Goal: Use online tool/utility: Utilize a website feature to perform a specific function

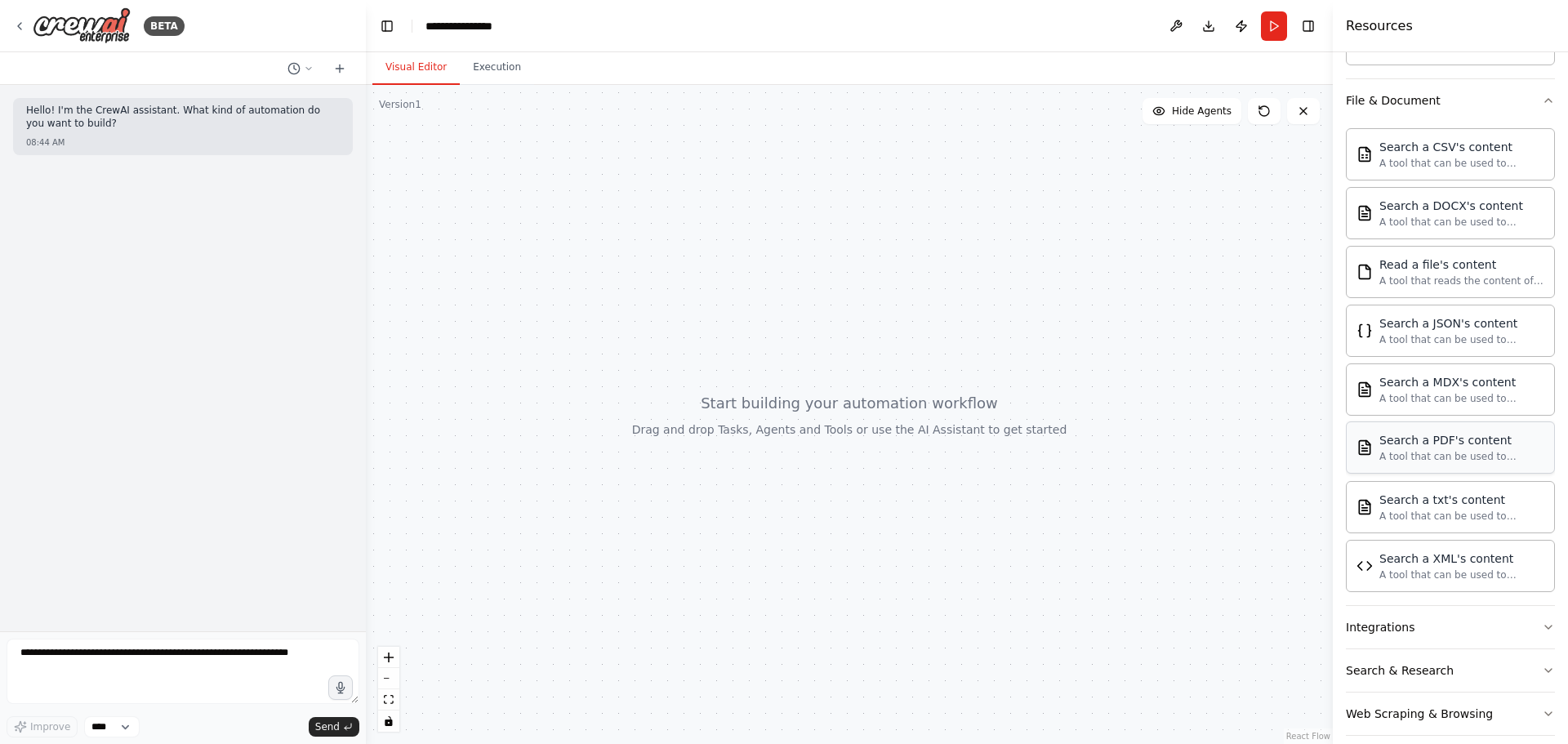
scroll to position [758, 0]
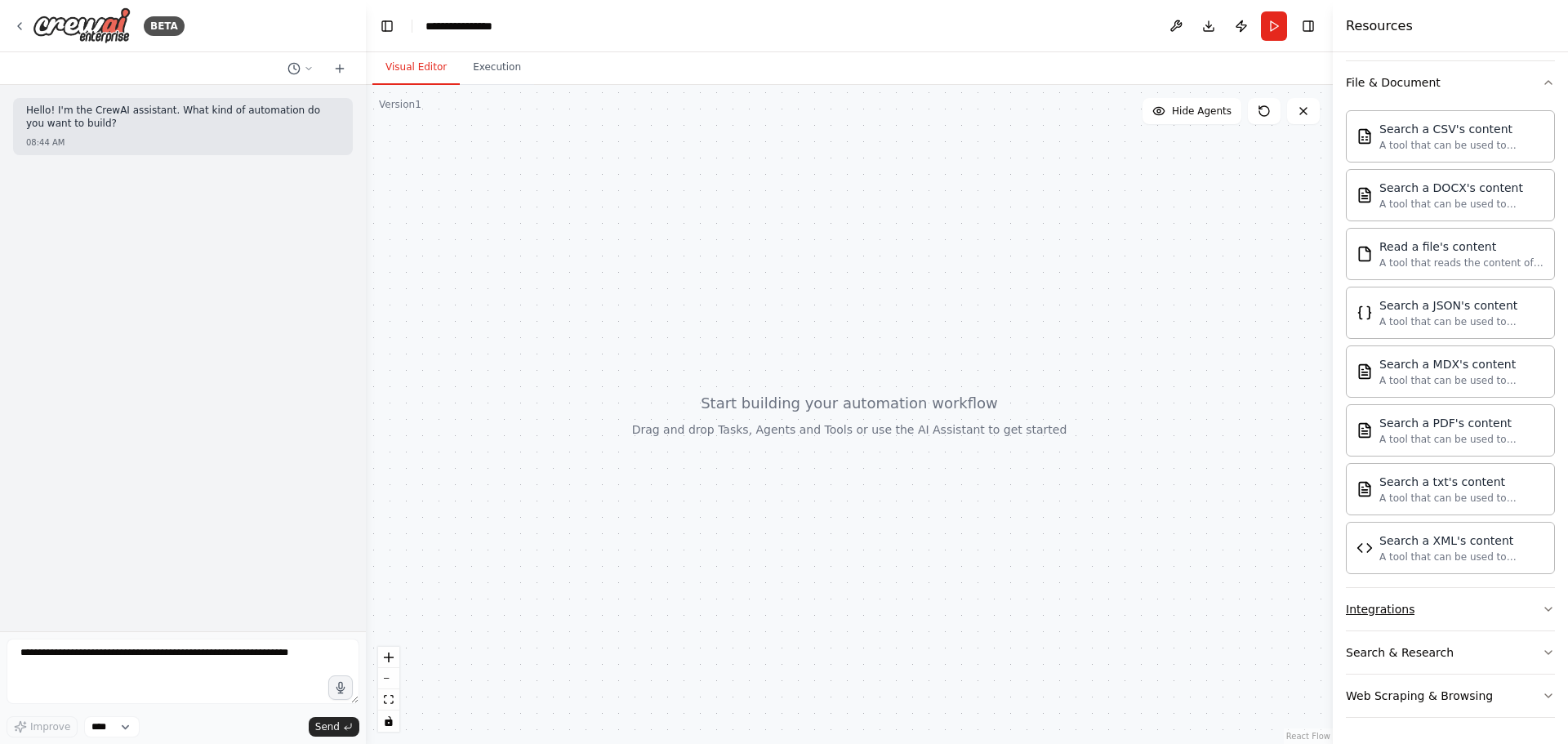
click at [1517, 618] on button "Integrations" at bounding box center [1450, 608] width 209 height 42
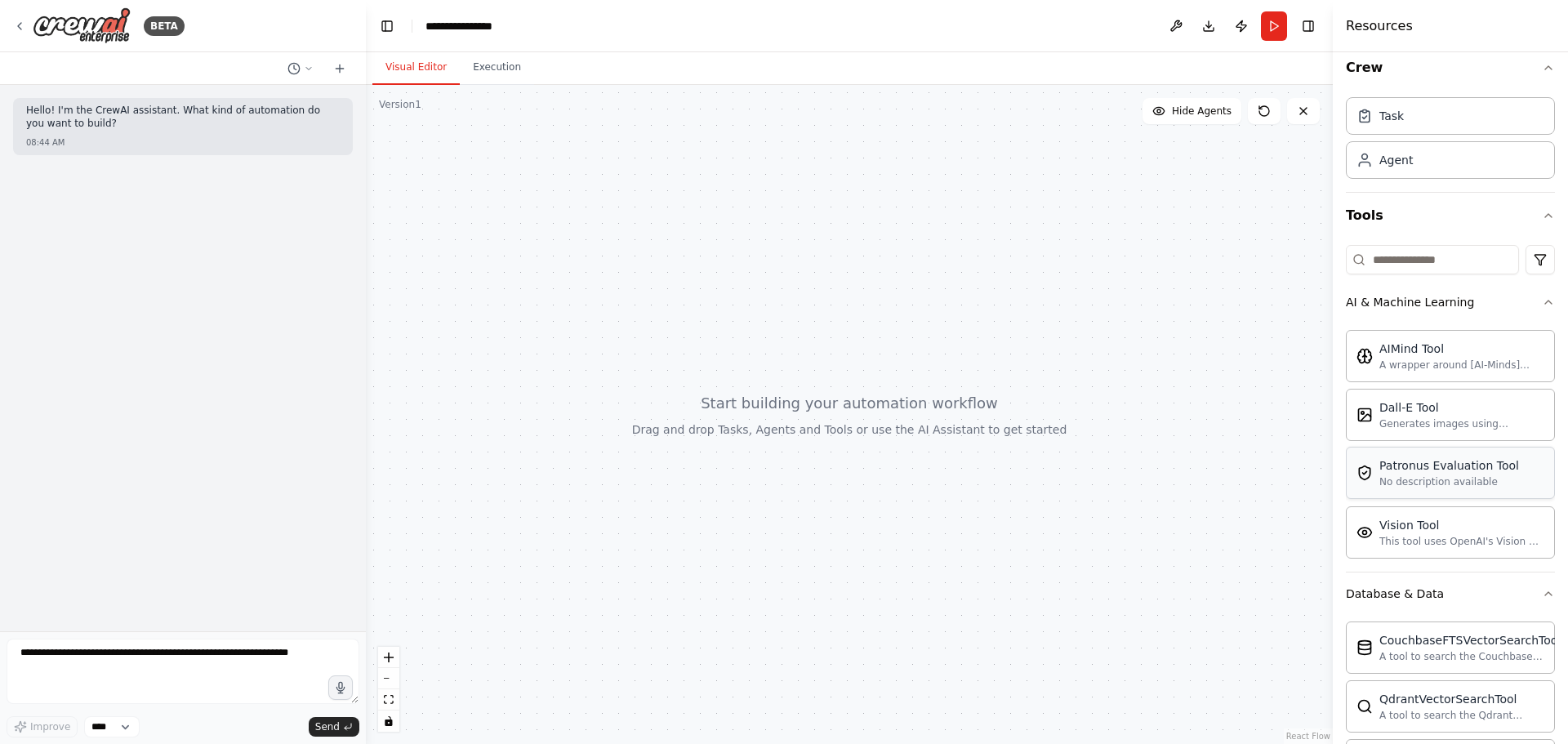
scroll to position [0, 0]
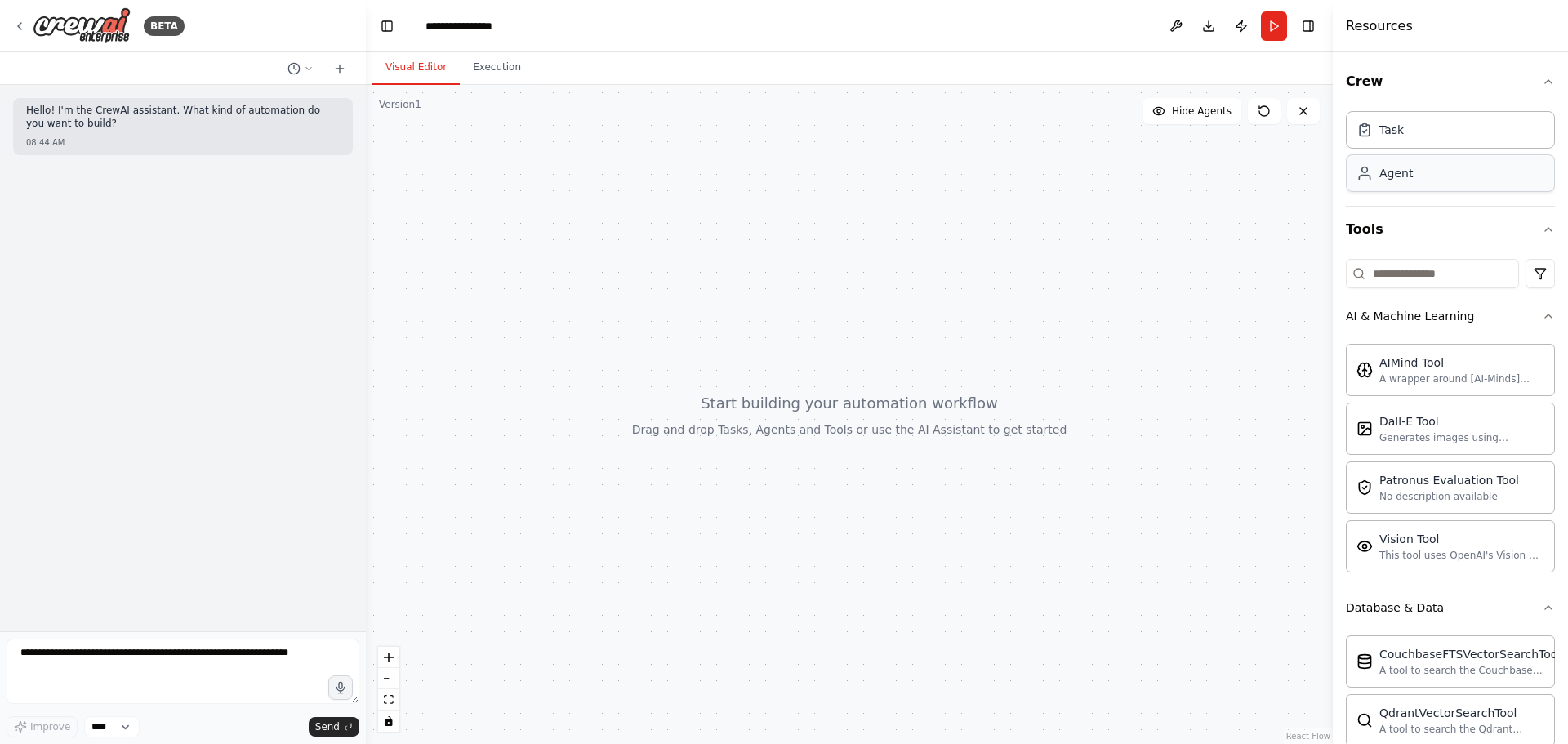
click at [1420, 188] on div "Agent" at bounding box center [1450, 174] width 209 height 38
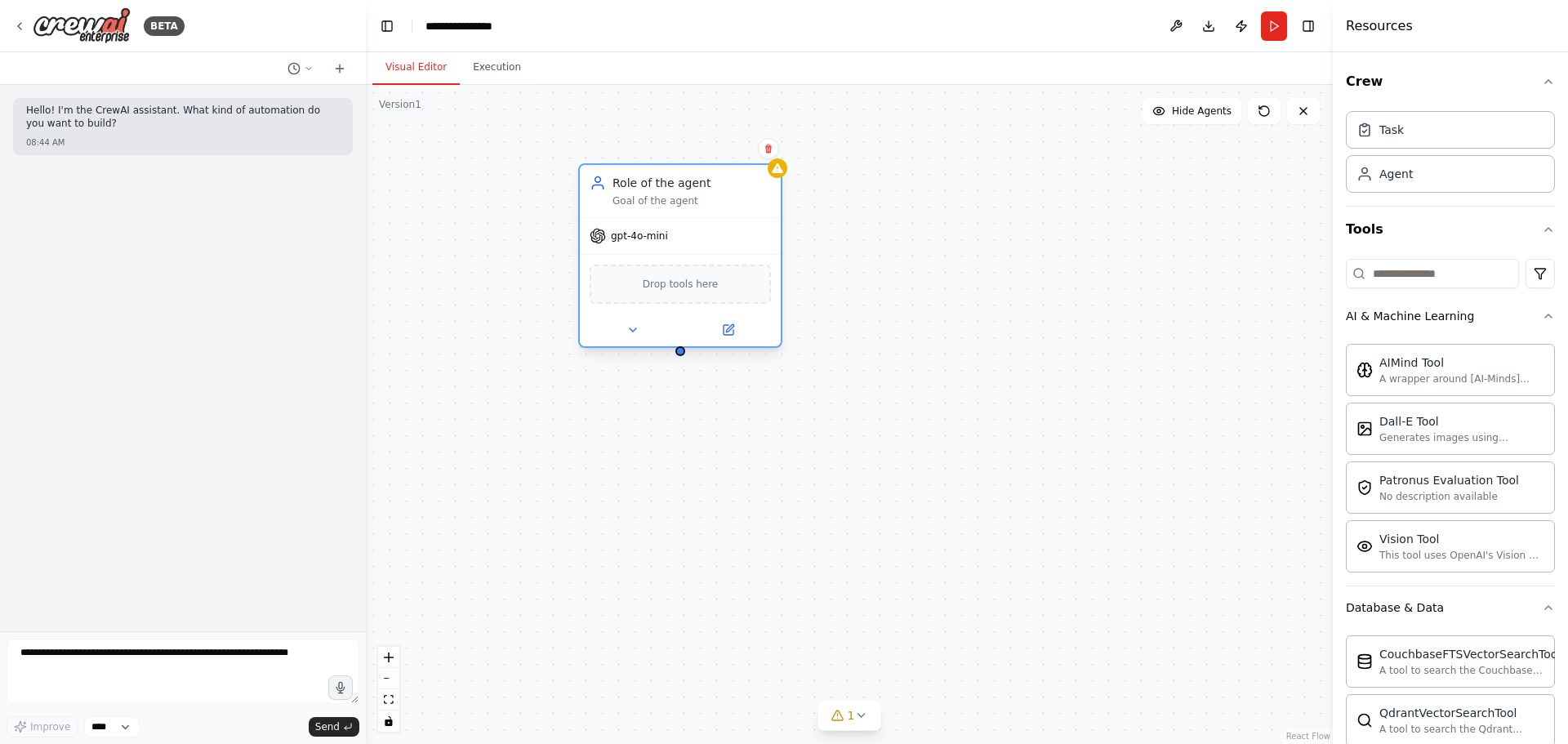
drag, startPoint x: 949, startPoint y: 224, endPoint x: 666, endPoint y: 198, distance: 284.2
click at [666, 198] on div "Goal of the agent" at bounding box center [692, 201] width 158 height 13
click at [683, 289] on span "Drop tools here" at bounding box center [681, 284] width 76 height 16
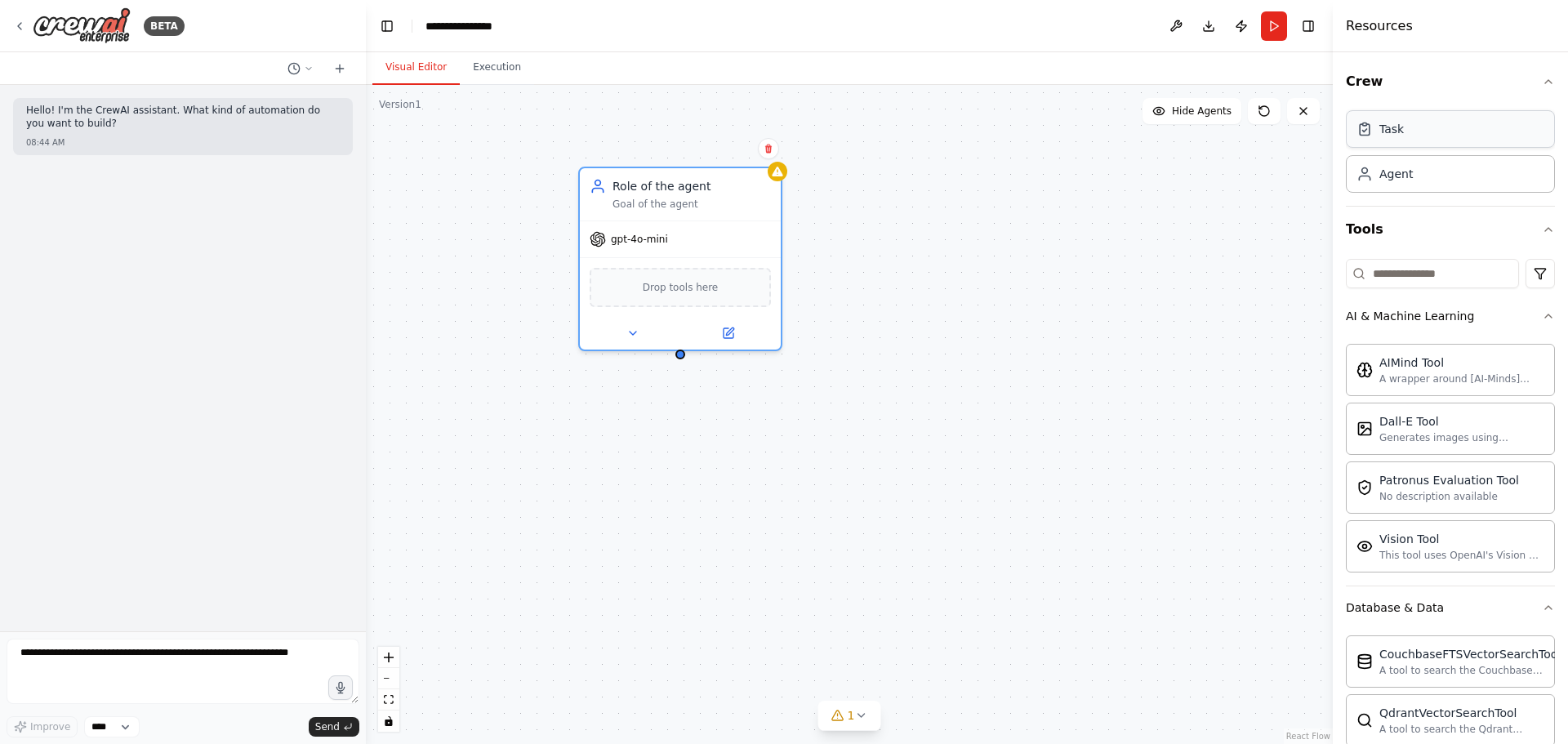
click at [1404, 131] on div "Task" at bounding box center [1450, 129] width 209 height 38
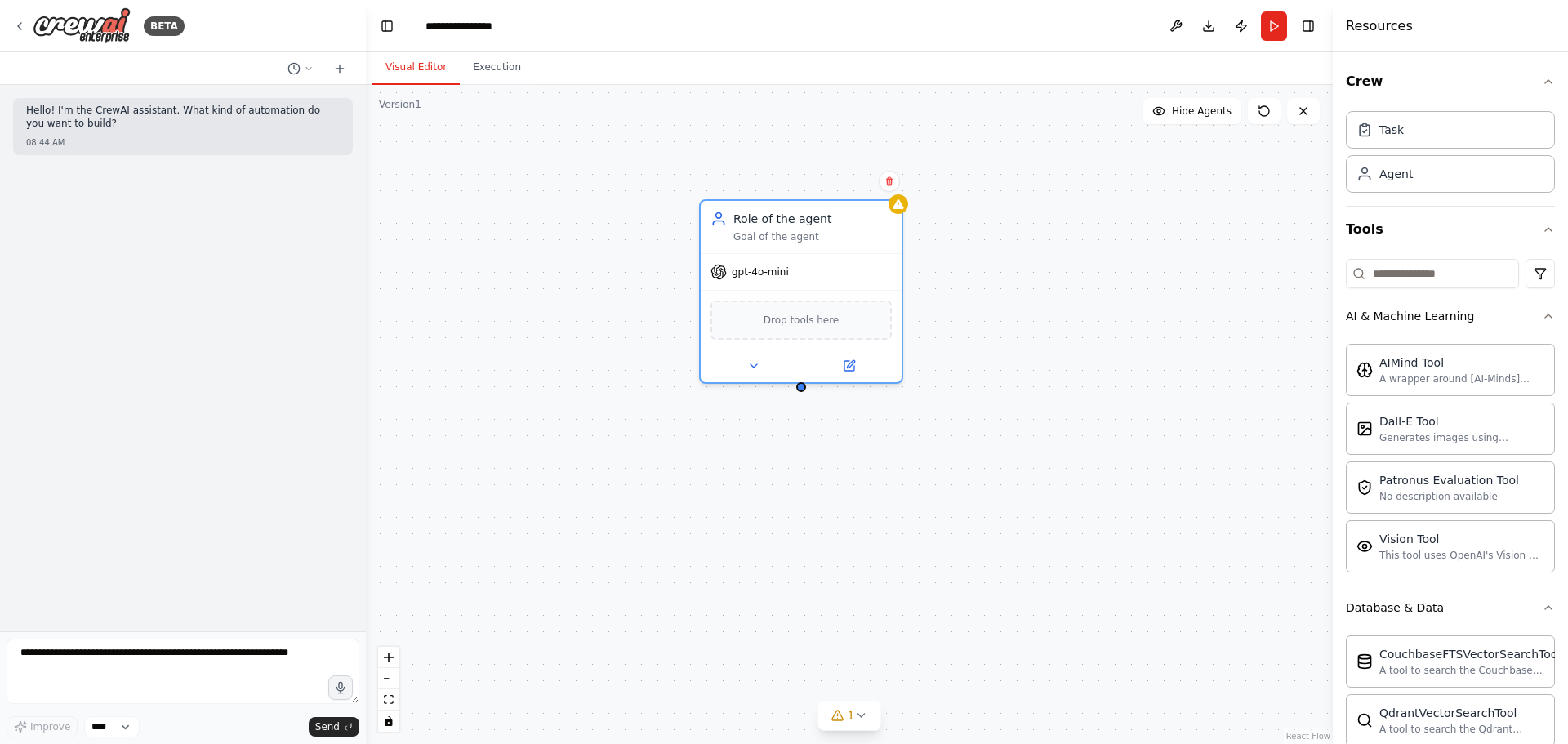
drag, startPoint x: 684, startPoint y: 363, endPoint x: 944, endPoint y: 308, distance: 265.8
click at [801, 395] on div "Role of the agent Goal of the agent gpt-4o-mini Drop tools here" at bounding box center [850, 414] width 968 height 659
click at [852, 368] on icon at bounding box center [846, 363] width 13 height 13
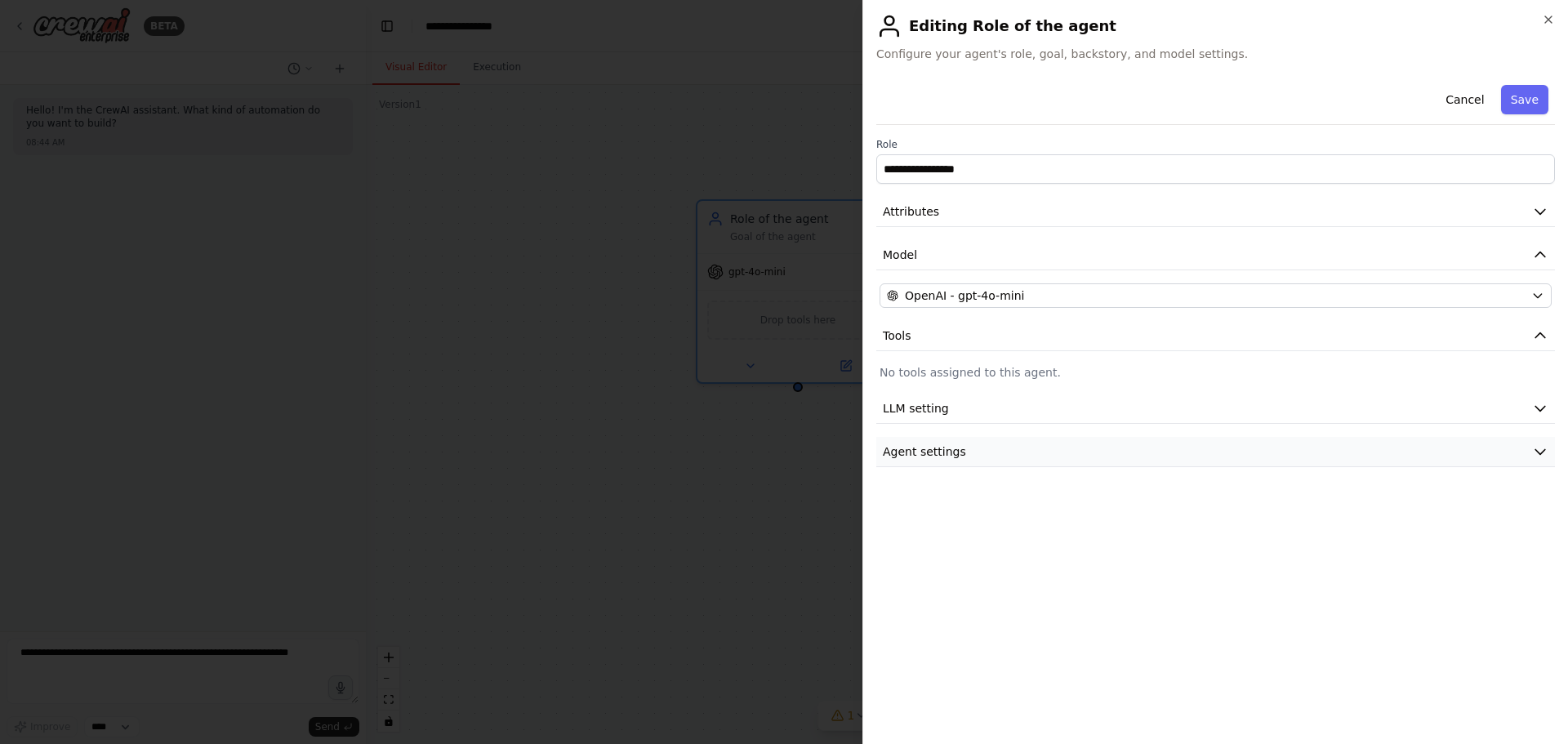
click at [993, 456] on button "Agent settings" at bounding box center [1215, 451] width 679 height 30
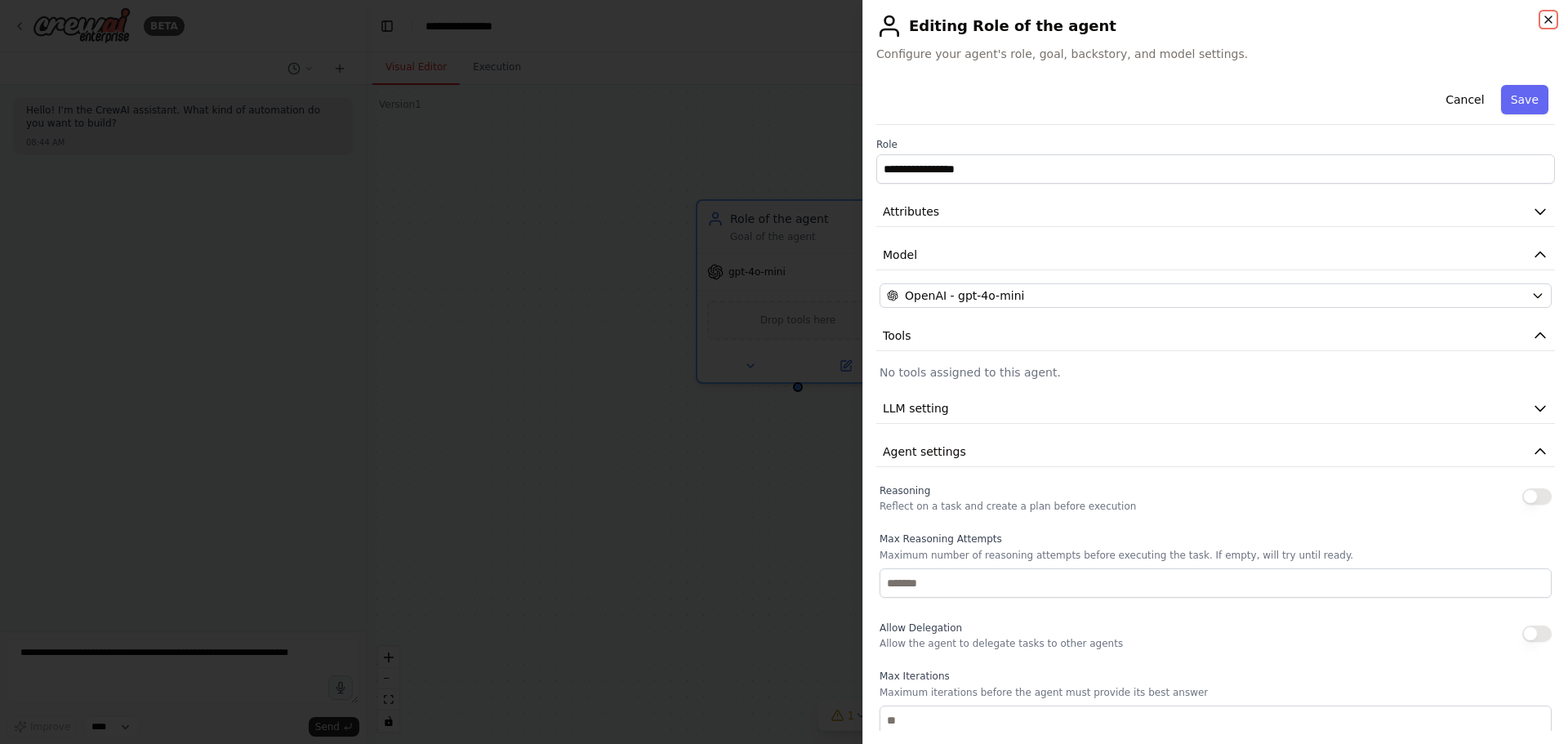
click at [1548, 21] on icon "button" at bounding box center [1549, 19] width 13 height 13
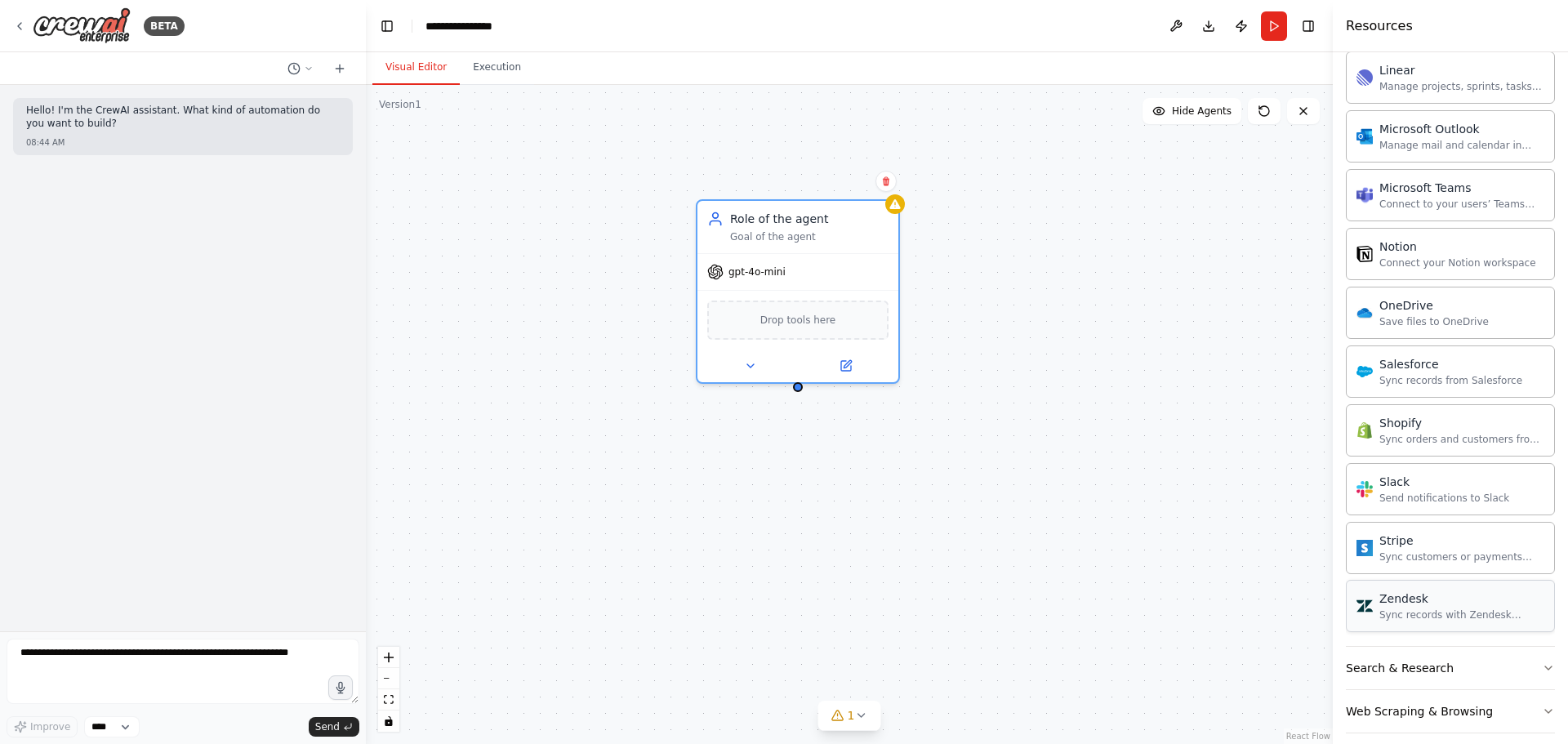
scroll to position [2006, 0]
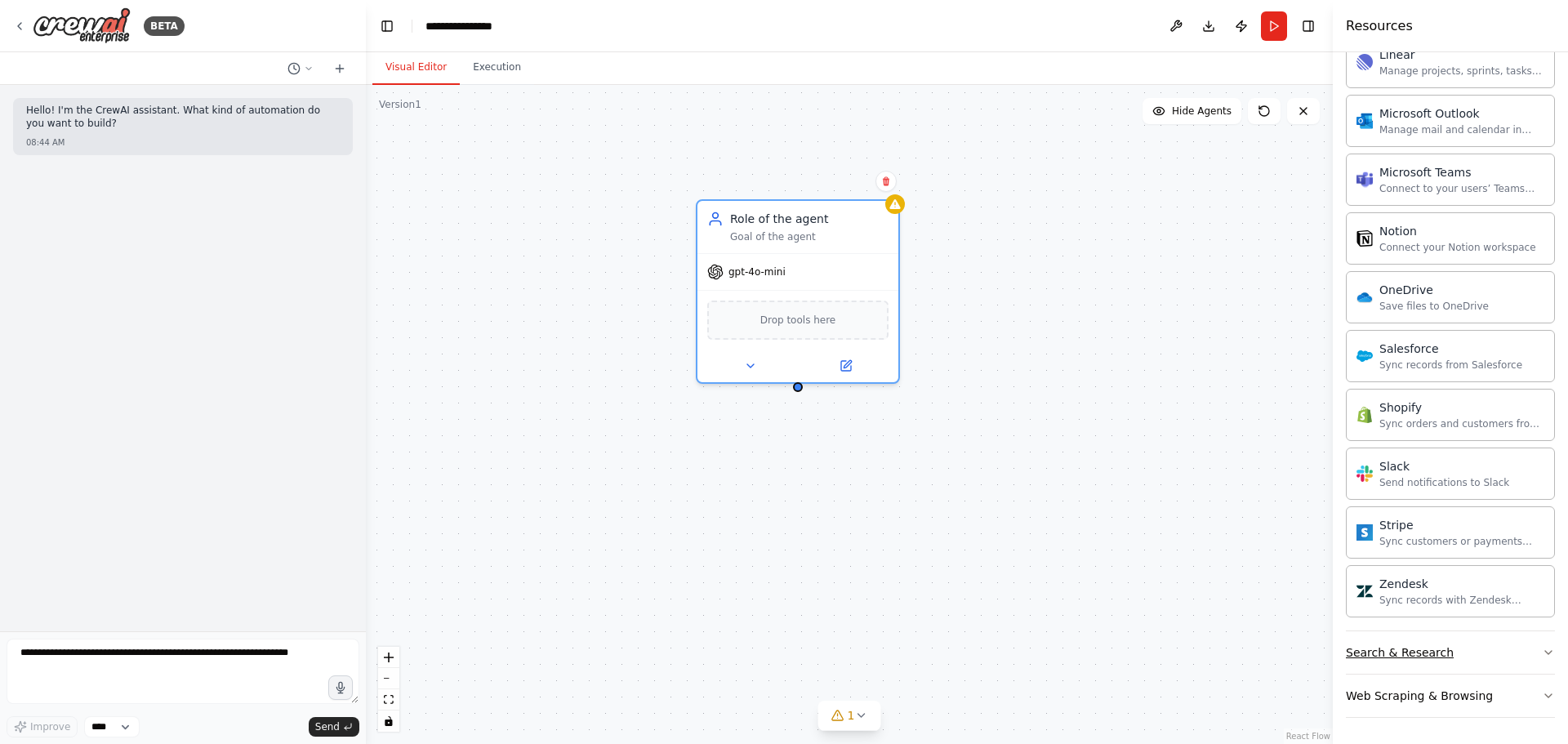
click at [1497, 648] on button "Search & Research" at bounding box center [1450, 652] width 209 height 42
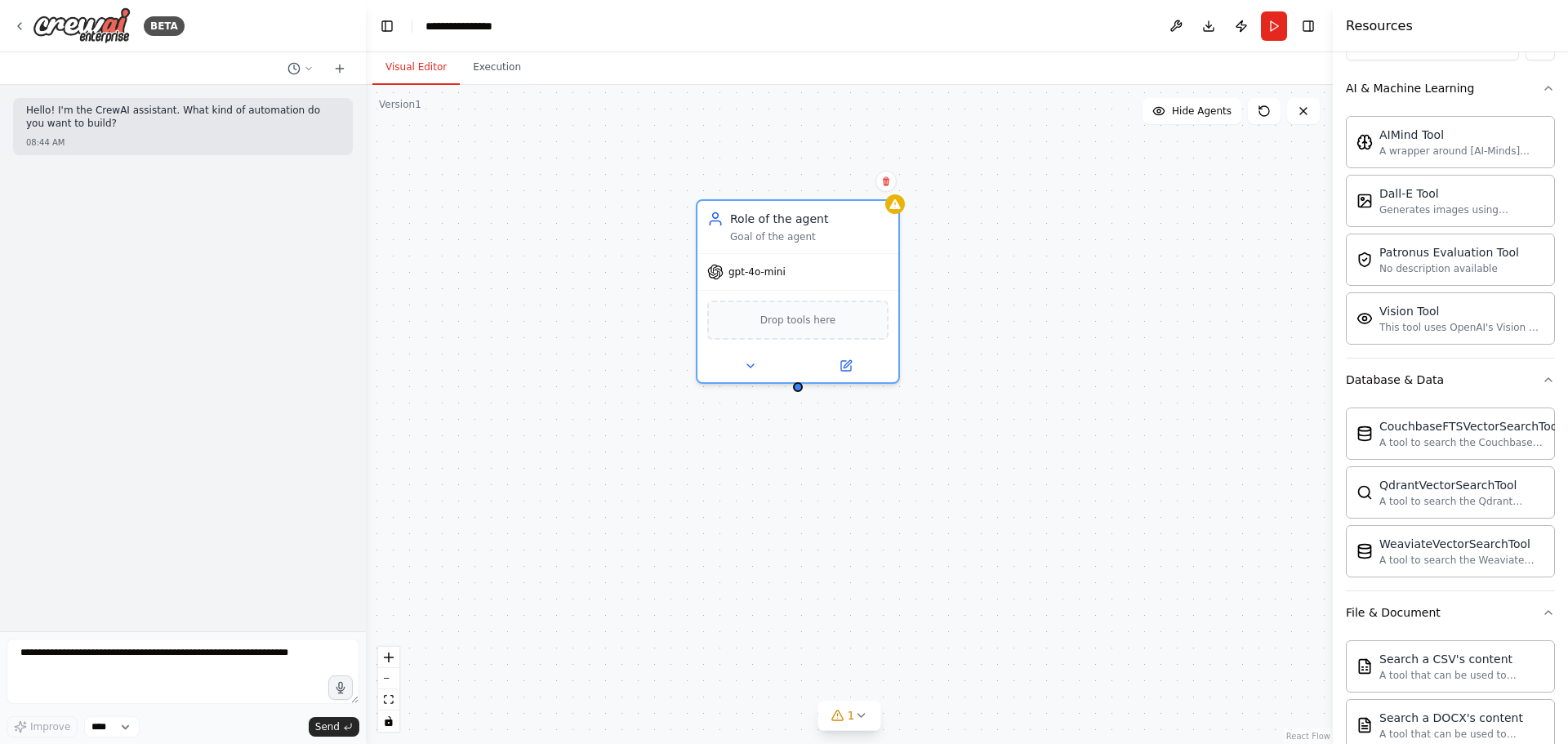
scroll to position [209, 0]
